Goal: Transaction & Acquisition: Purchase product/service

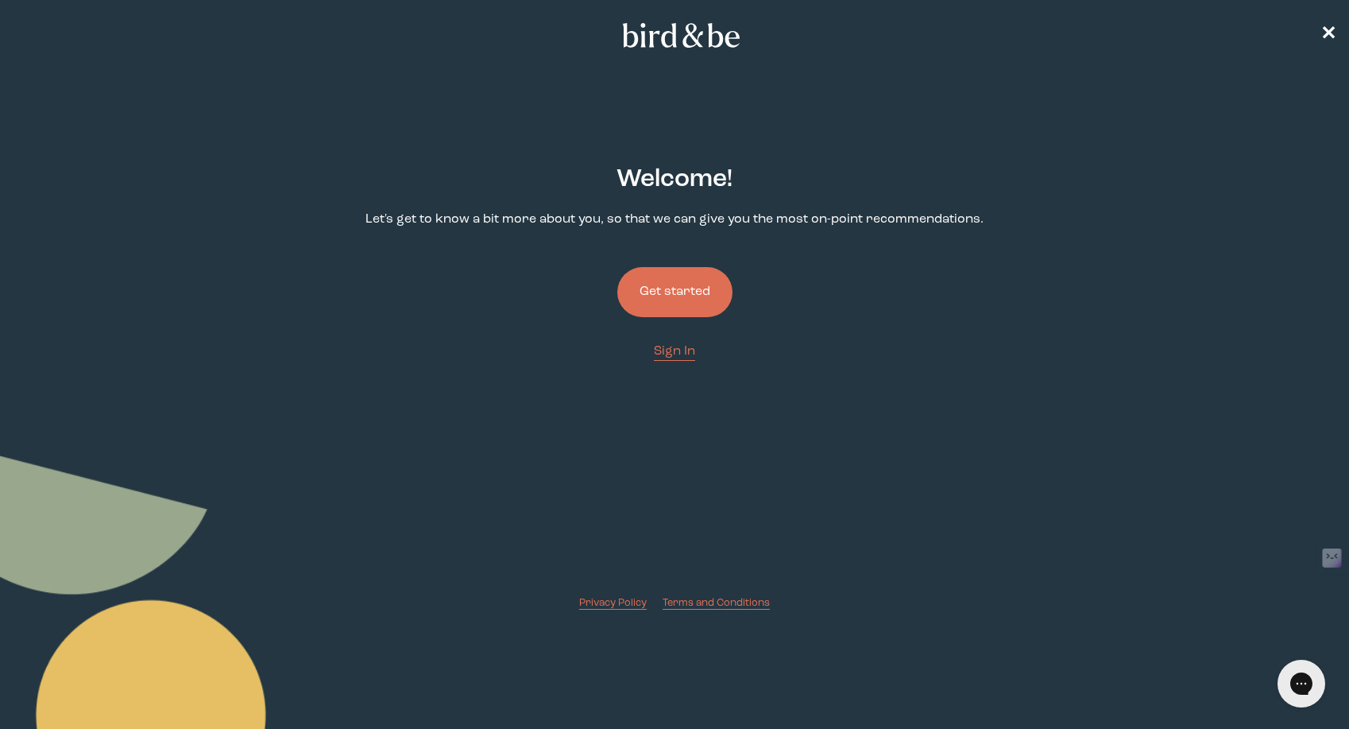
click at [684, 290] on button "Get started" at bounding box center [674, 292] width 115 height 50
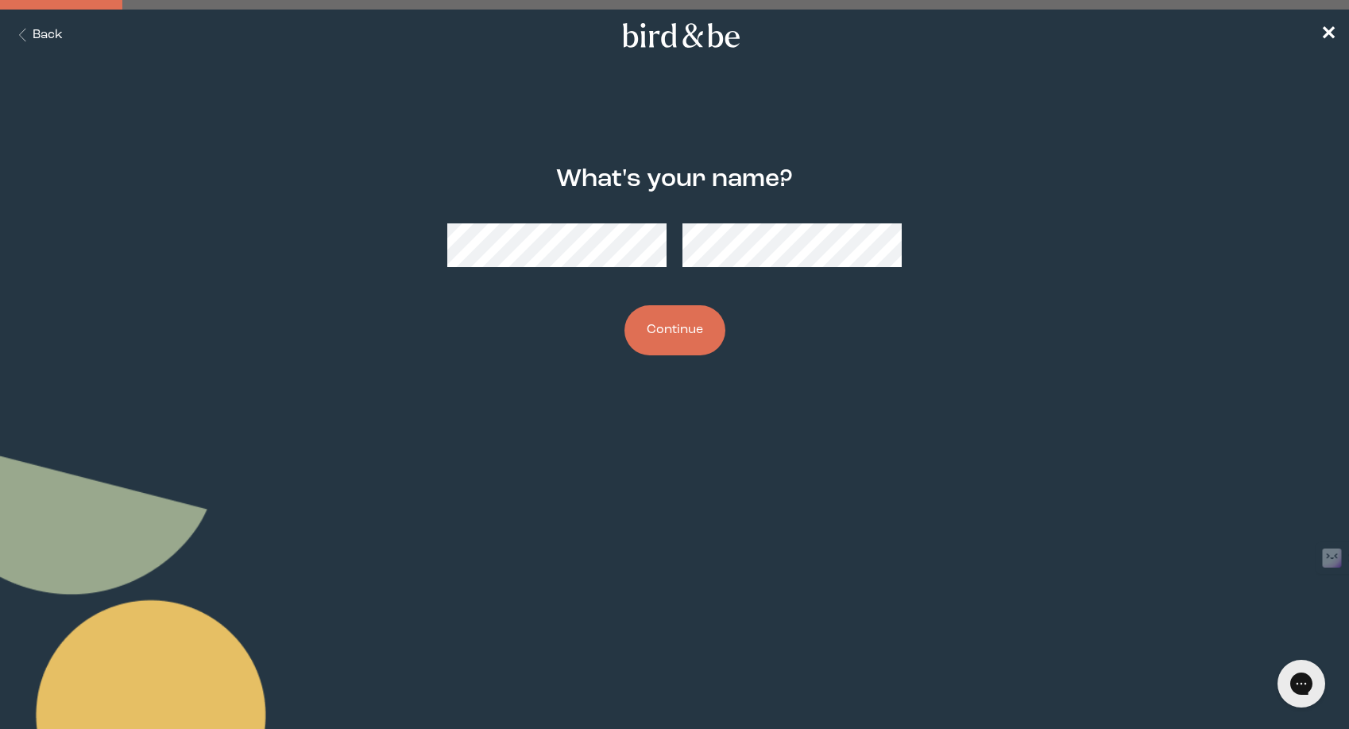
click at [624, 305] on button "Continue" at bounding box center [674, 330] width 101 height 50
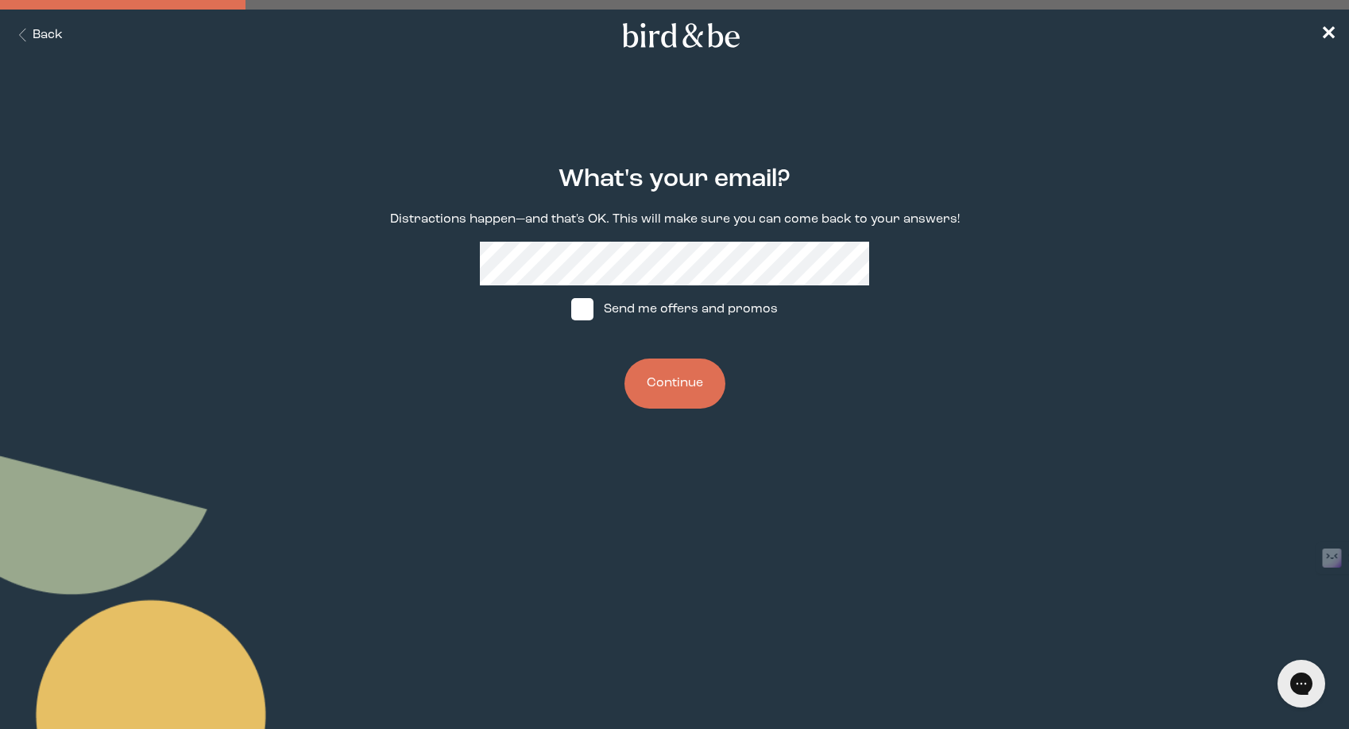
click at [651, 381] on button "Continue" at bounding box center [674, 383] width 101 height 50
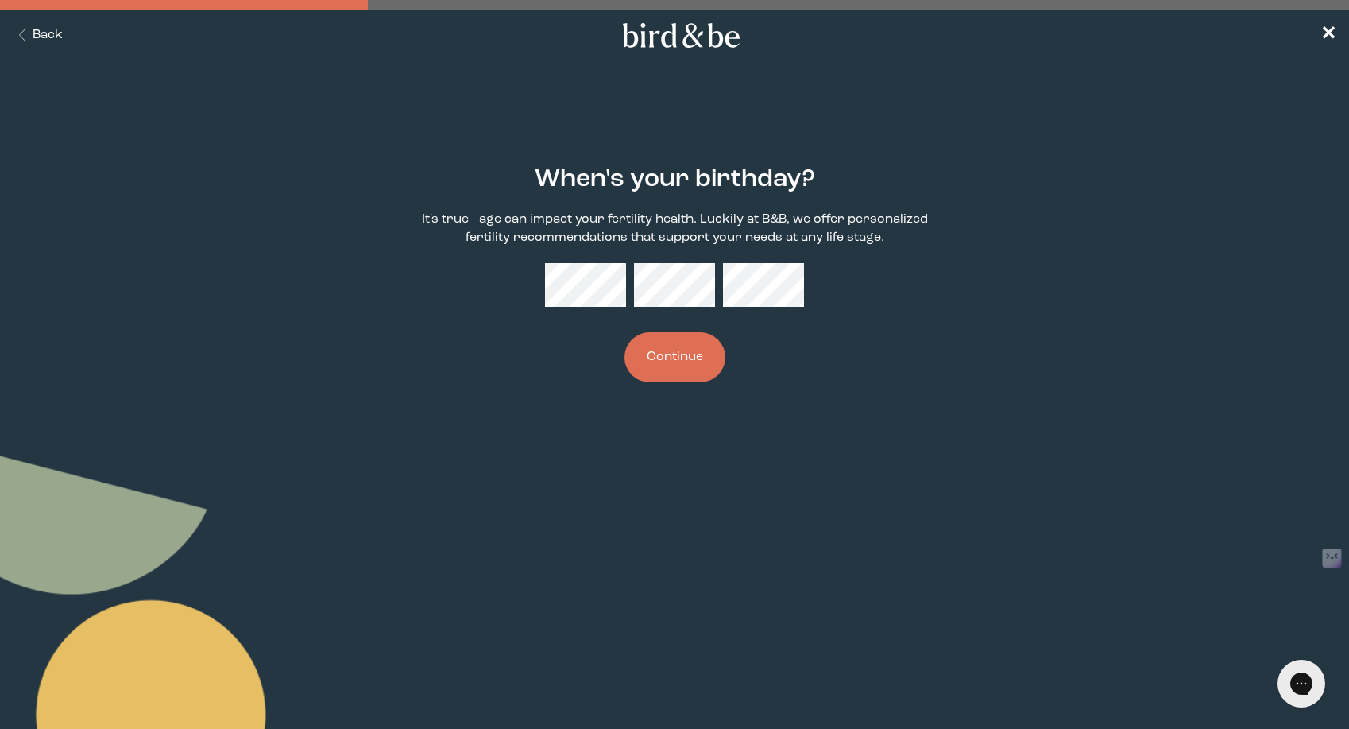
click at [670, 369] on button "Continue" at bounding box center [674, 357] width 101 height 50
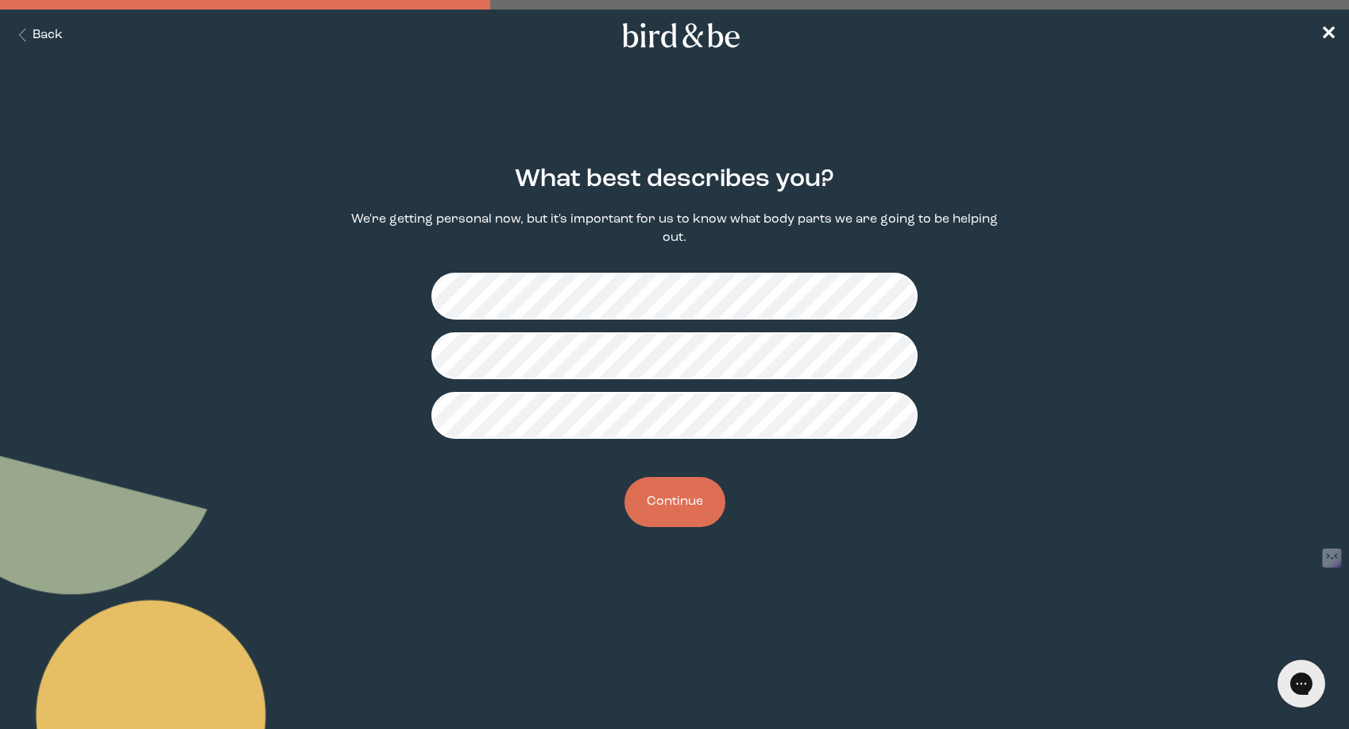
click at [686, 511] on button "Continue" at bounding box center [674, 502] width 101 height 50
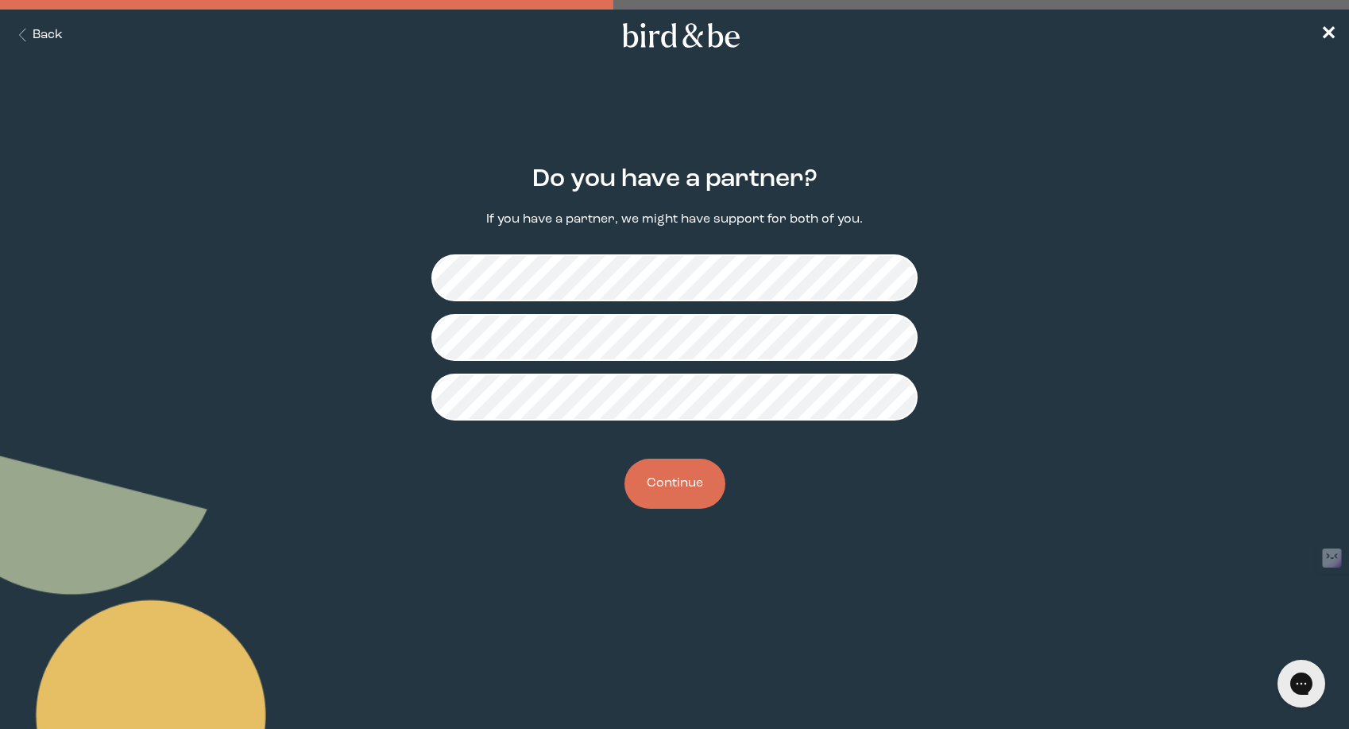
click at [667, 486] on button "Continue" at bounding box center [674, 483] width 101 height 50
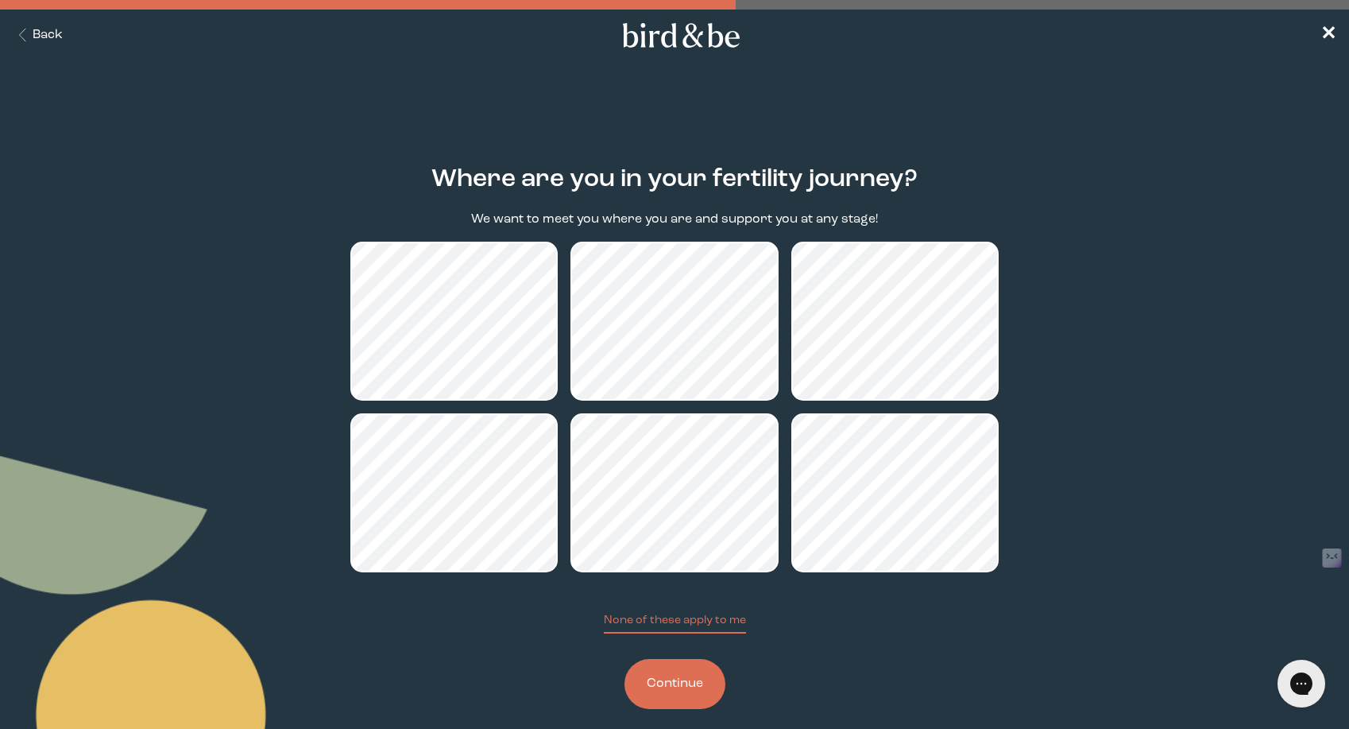
click at [663, 690] on button "Continue" at bounding box center [674, 684] width 101 height 50
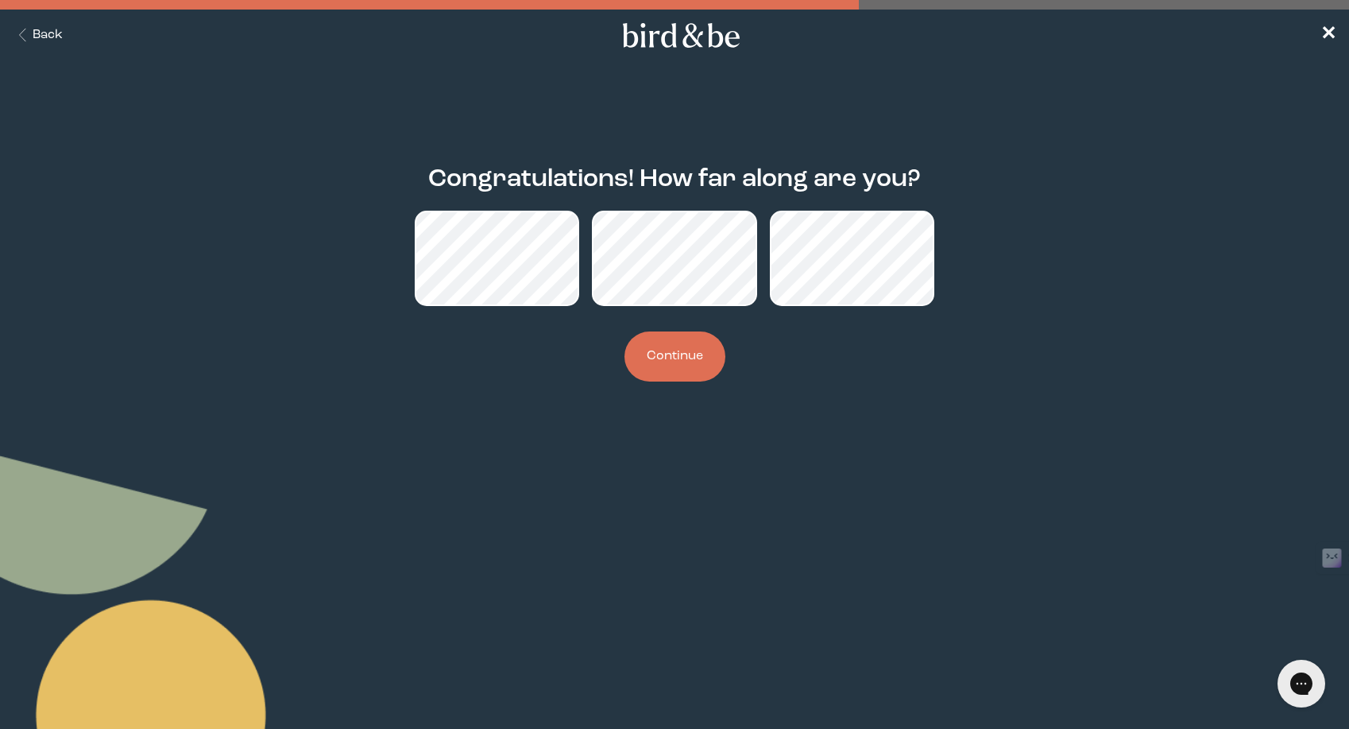
click at [655, 353] on button "Continue" at bounding box center [674, 356] width 101 height 50
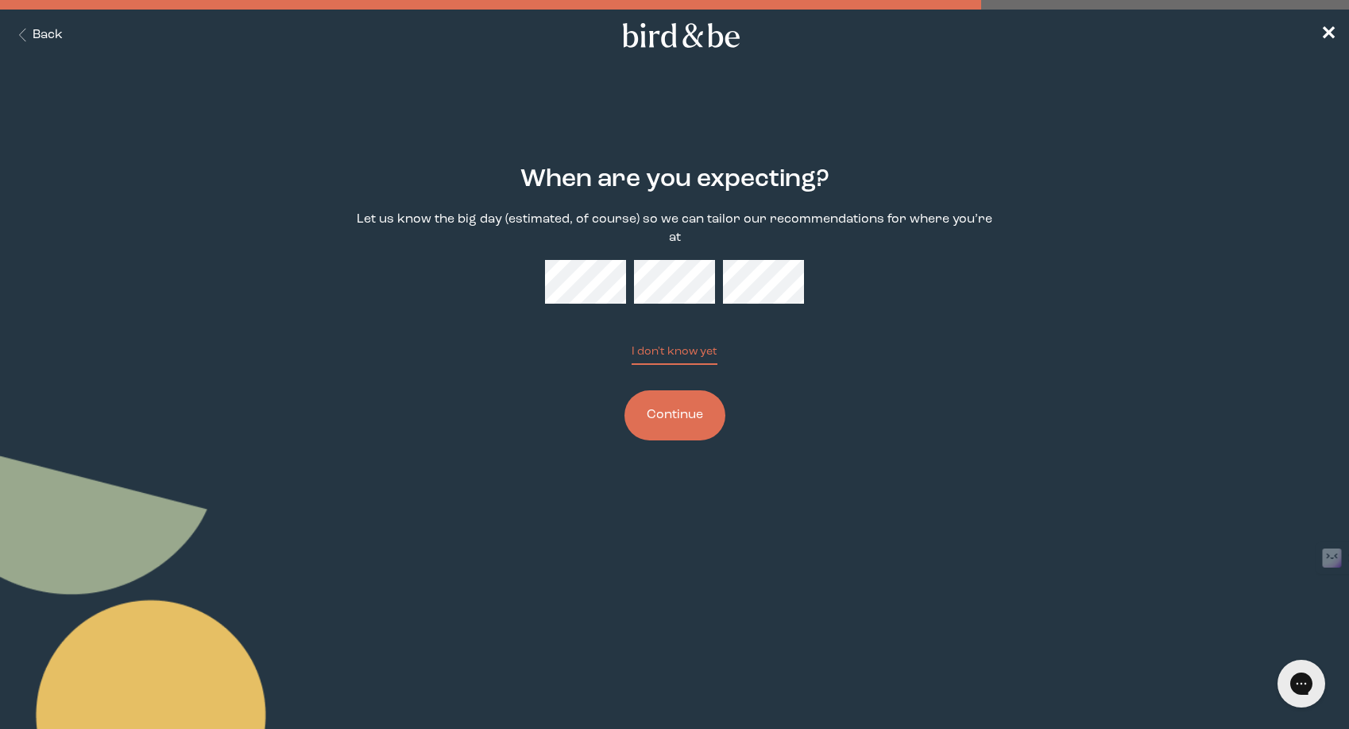
click at [678, 396] on button "Continue" at bounding box center [674, 415] width 101 height 50
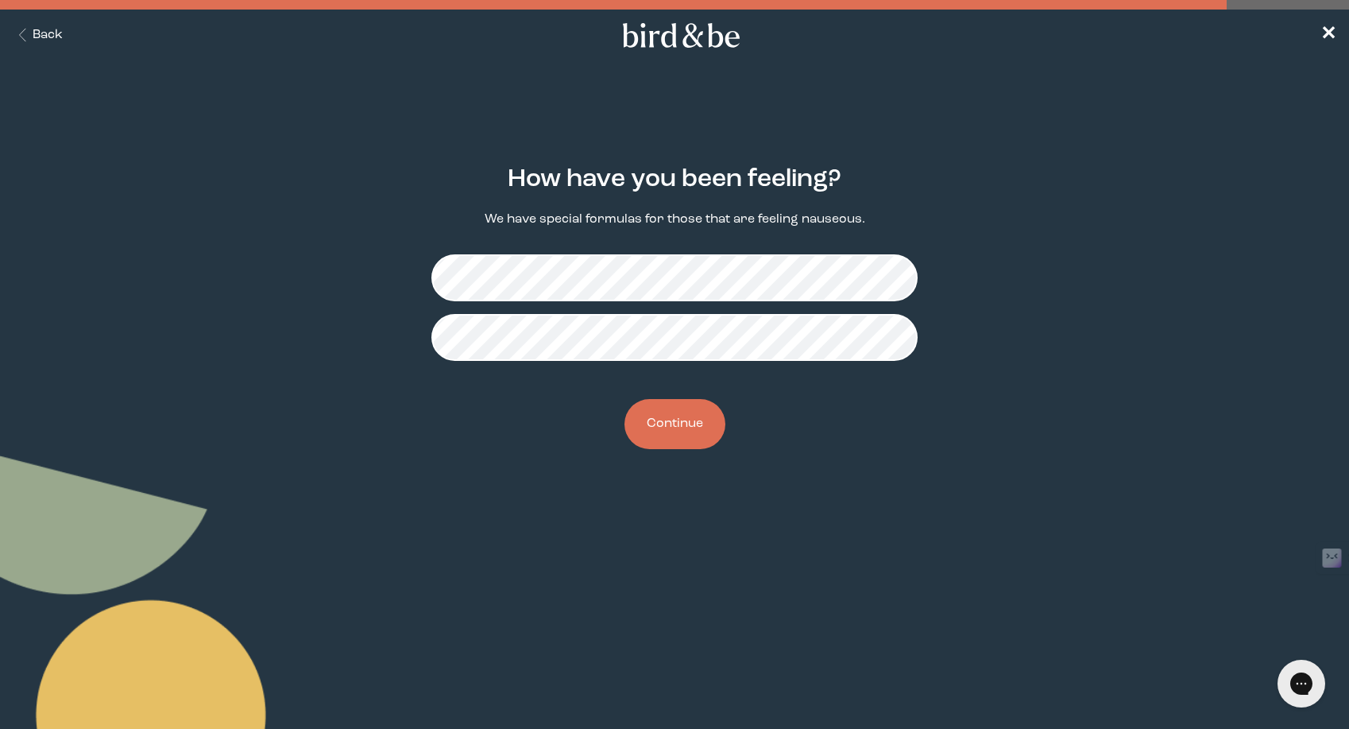
click at [682, 431] on button "Continue" at bounding box center [674, 424] width 101 height 50
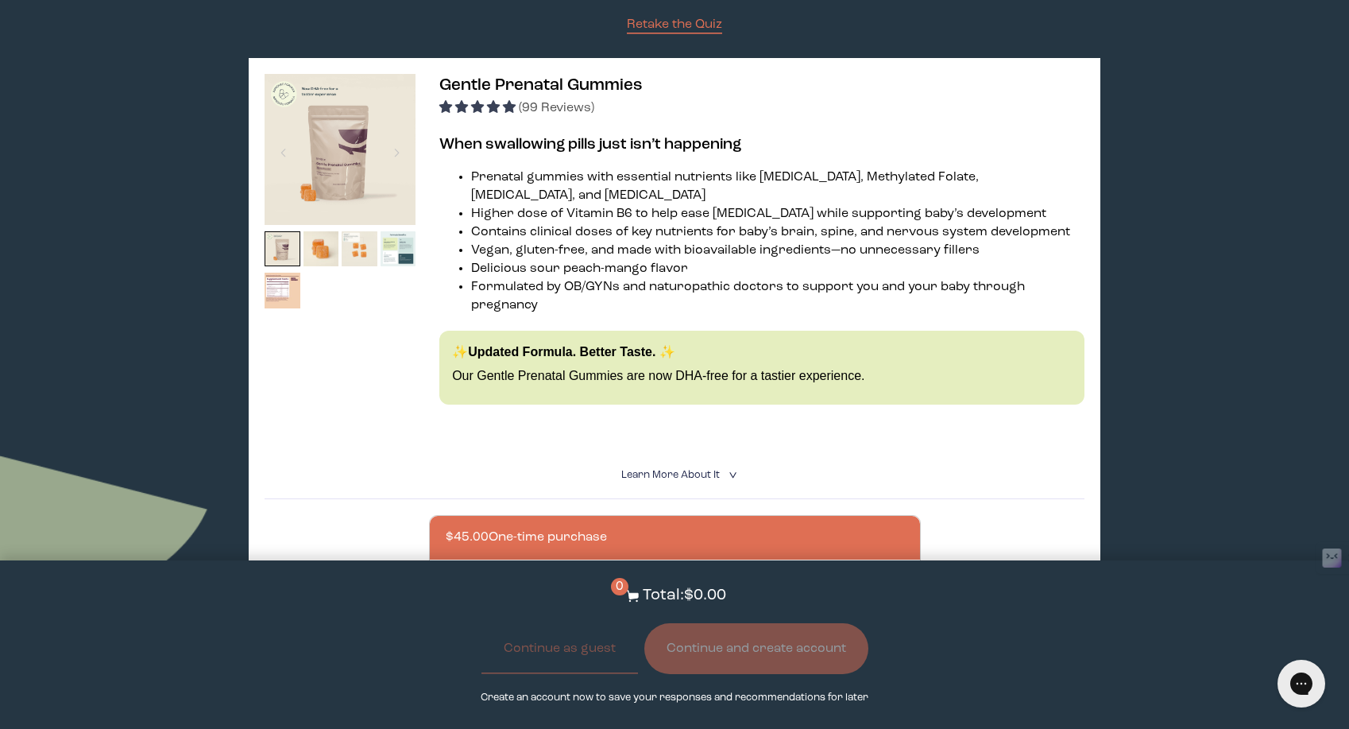
scroll to position [263, 0]
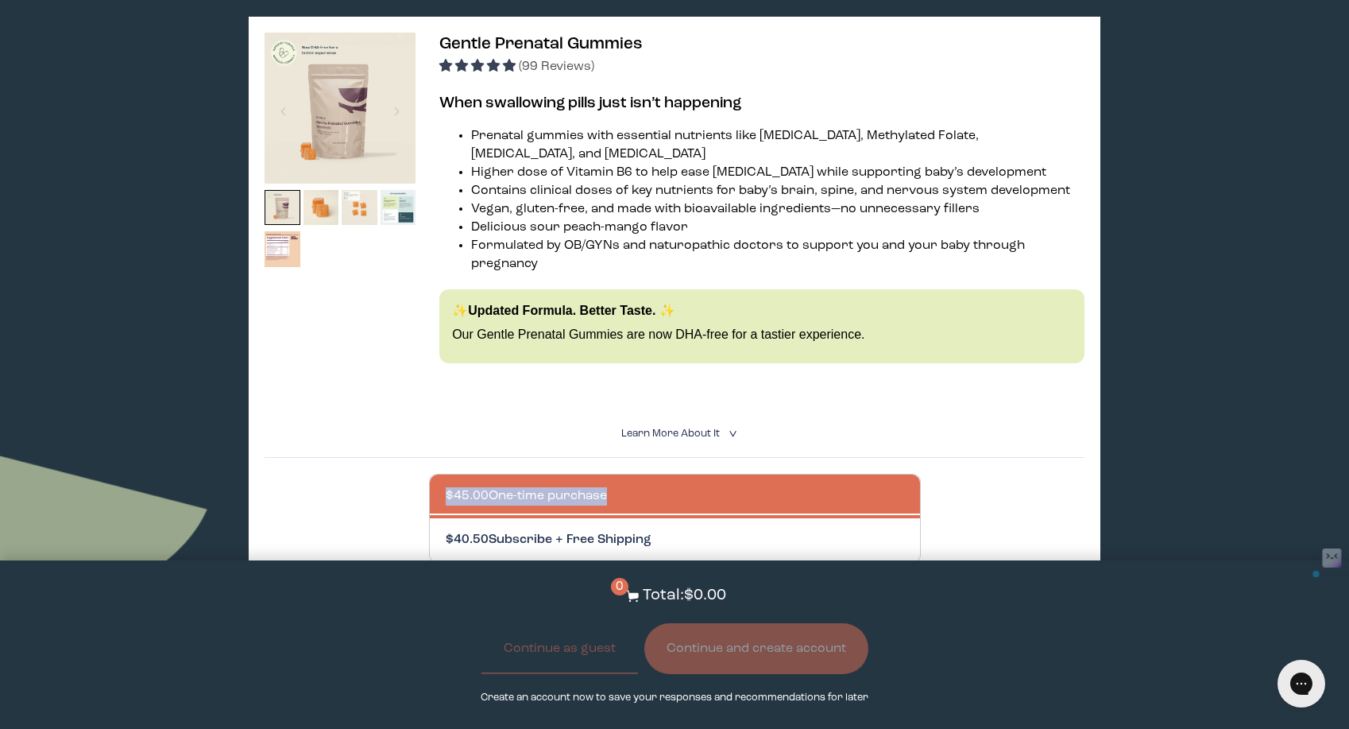
drag, startPoint x: 667, startPoint y: 520, endPoint x: 745, endPoint y: 526, distance: 78.1
click at [743, 518] on div at bounding box center [691, 540] width 490 height 44
click at [446, 530] on input "$40.50 Subscribe + Free Shipping" at bounding box center [445, 530] width 1 height 1
radio input "true"
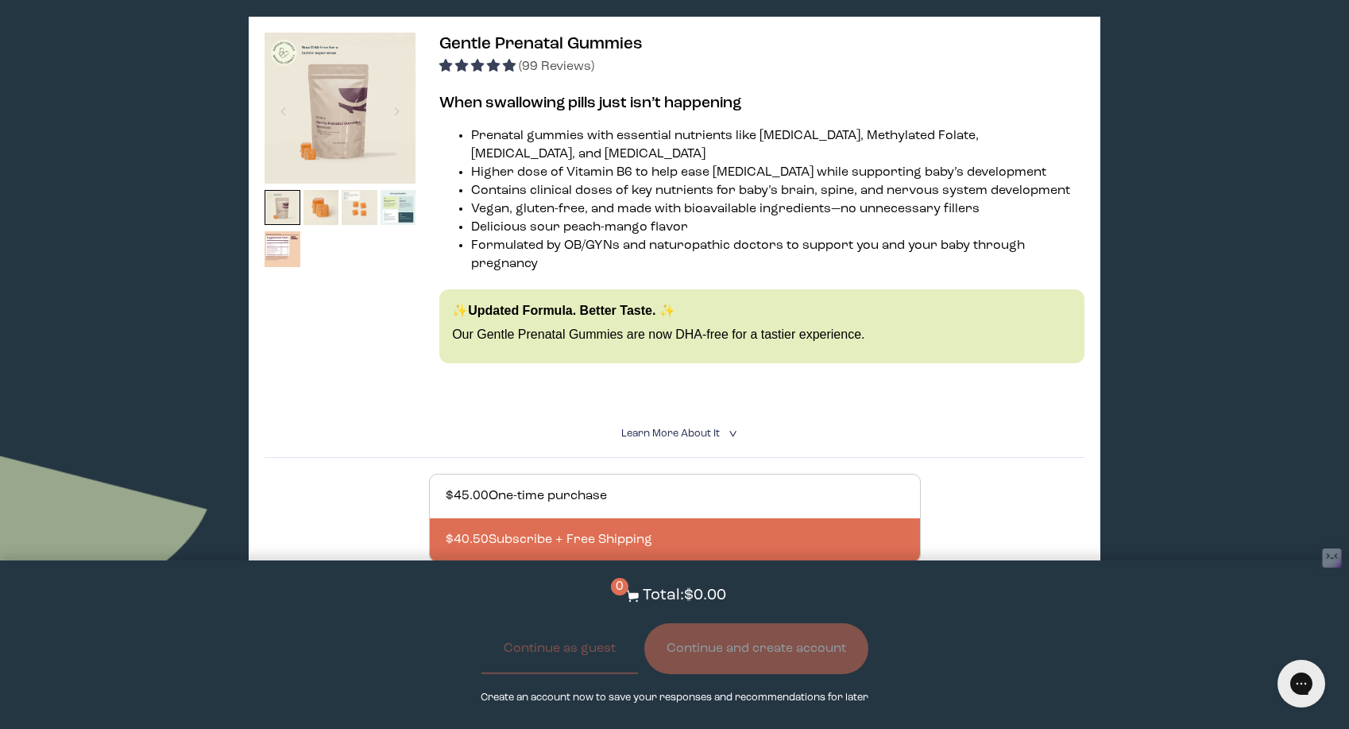
click at [722, 524] on div at bounding box center [691, 540] width 490 height 44
click at [446, 530] on input "$40.50 Subscribe + Free Shipping" at bounding box center [445, 530] width 1 height 1
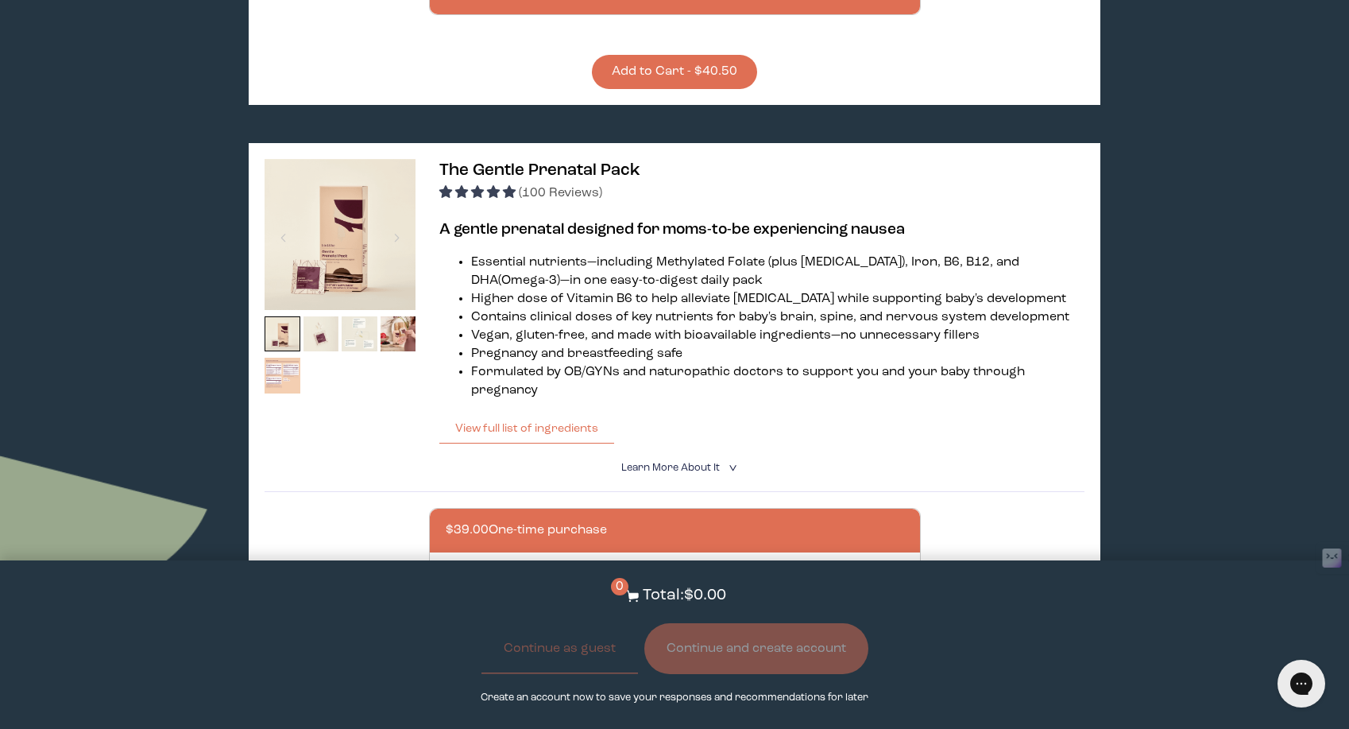
scroll to position [883, 0]
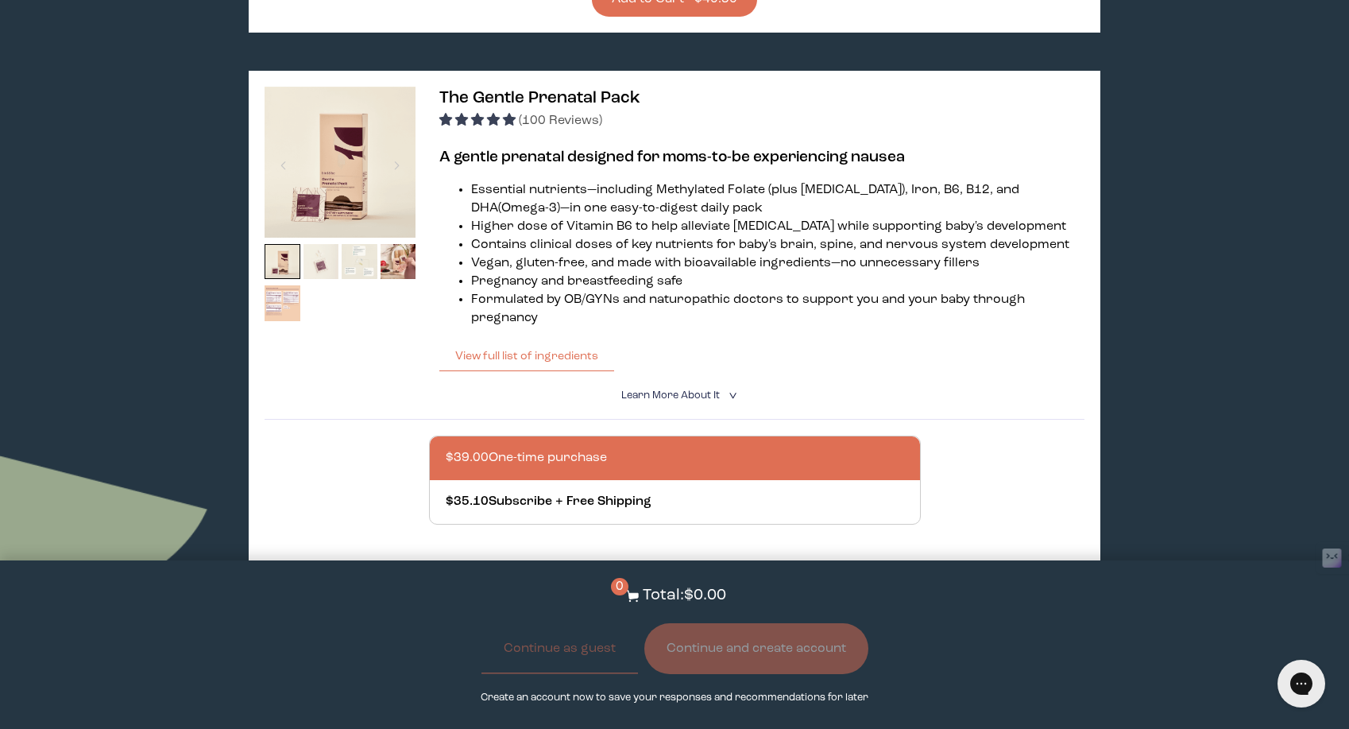
click at [333, 244] on img at bounding box center [321, 262] width 36 height 36
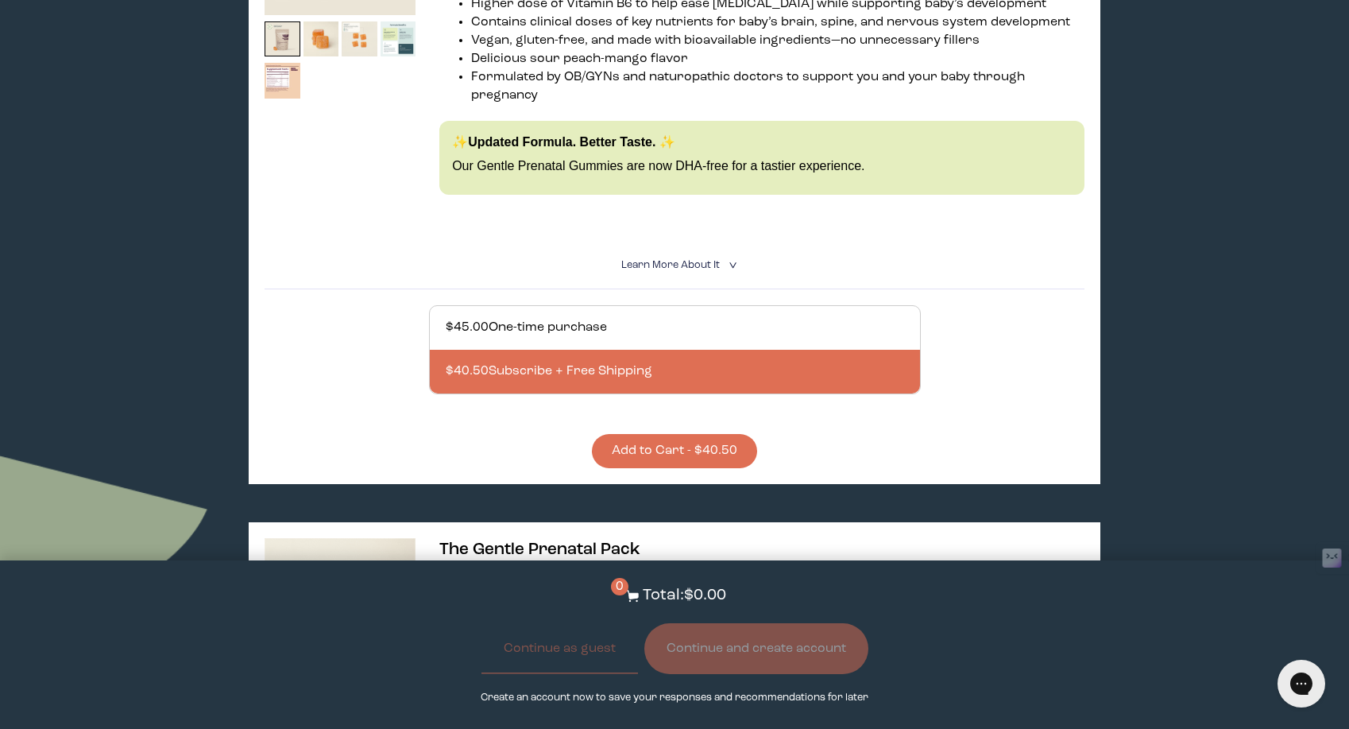
scroll to position [540, 0]
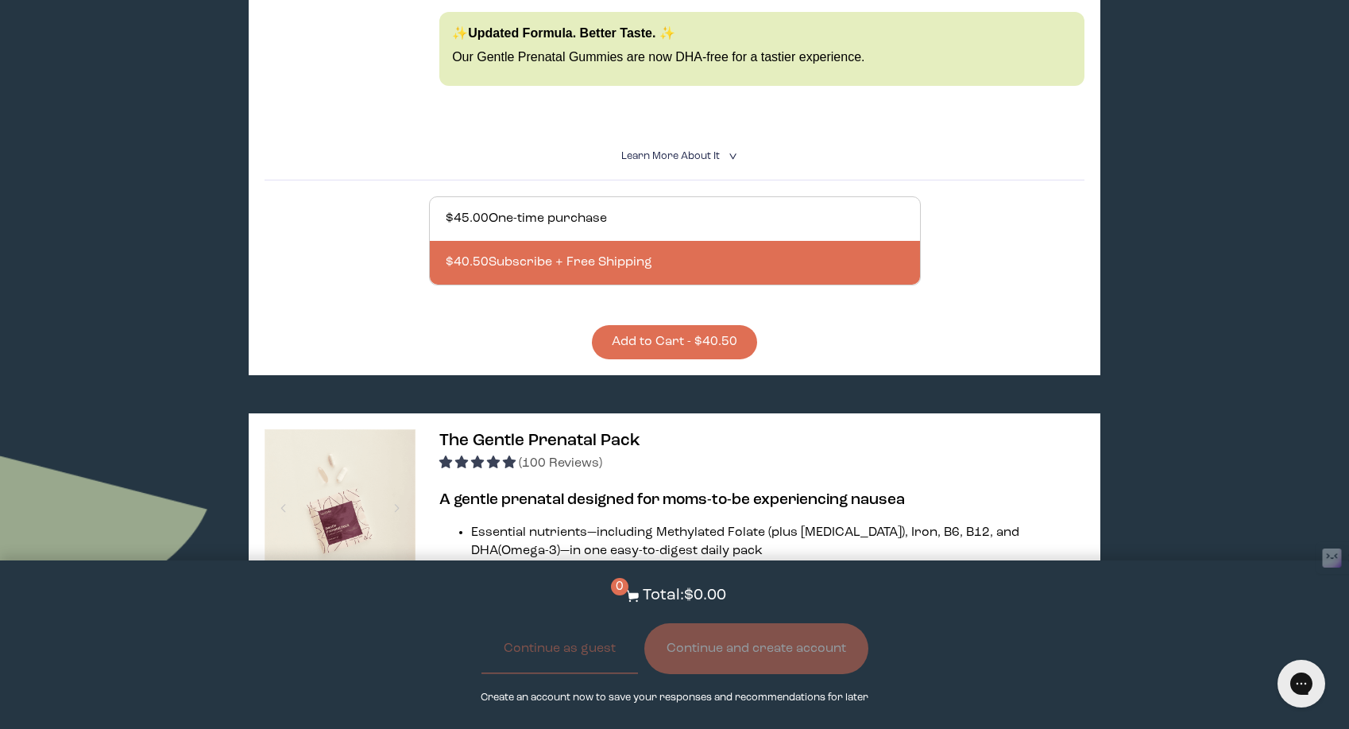
click at [671, 325] on button "Add to Cart - $40.50" at bounding box center [674, 342] width 165 height 34
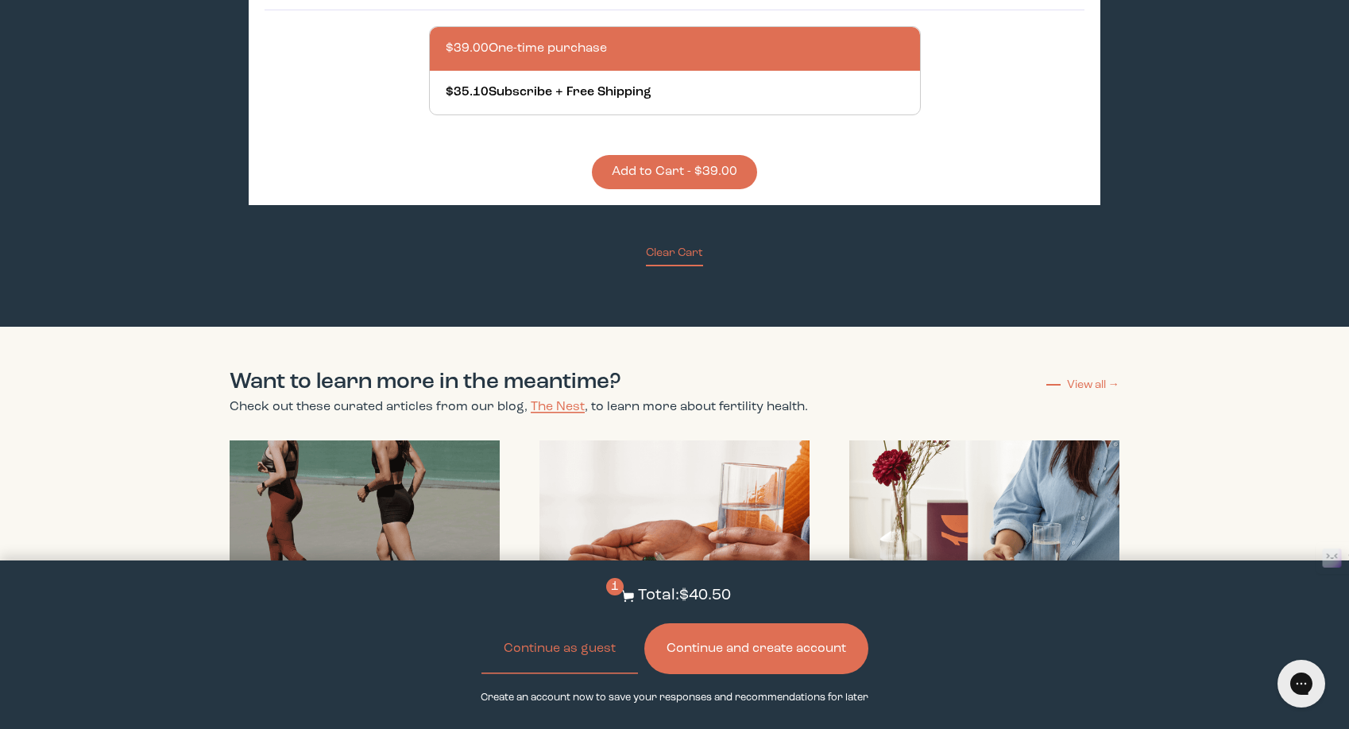
scroll to position [1322, 0]
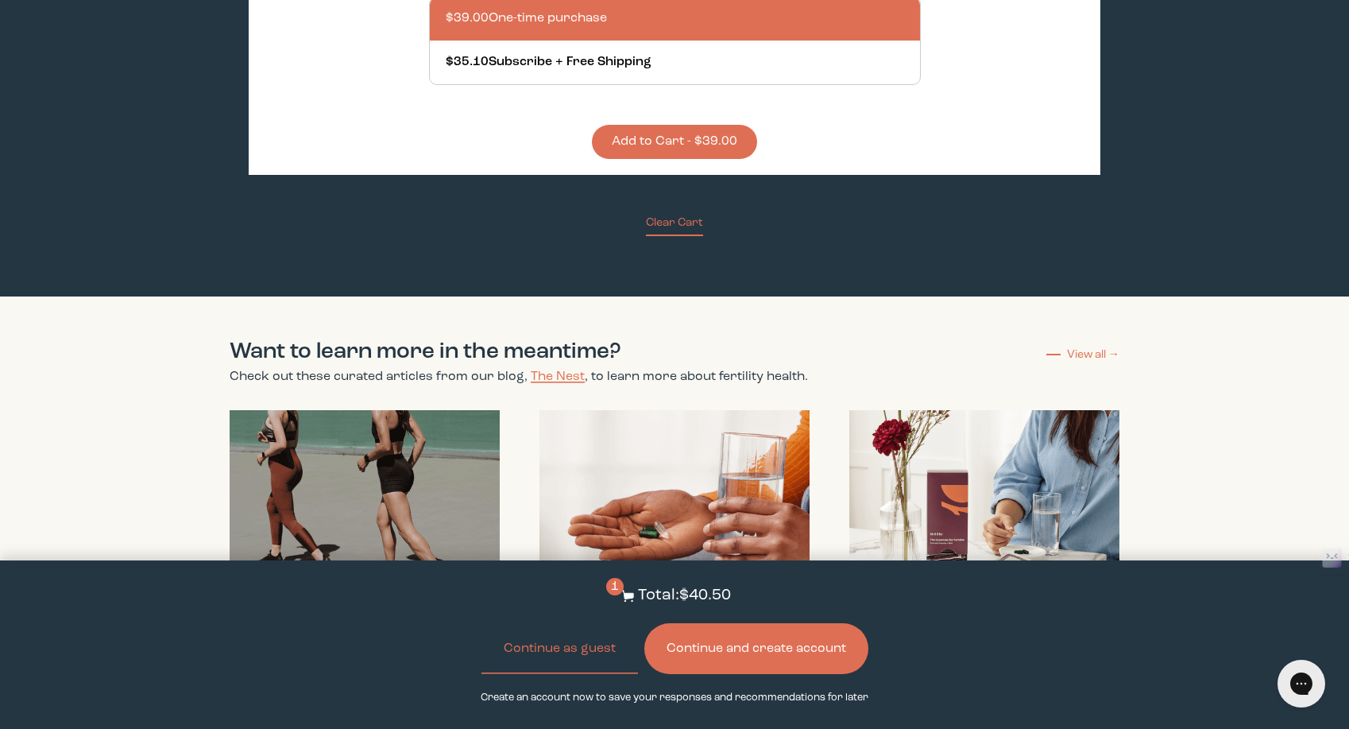
click at [736, 644] on button "Continue and create account" at bounding box center [756, 648] width 224 height 51
